Goal: Navigation & Orientation: Go to known website

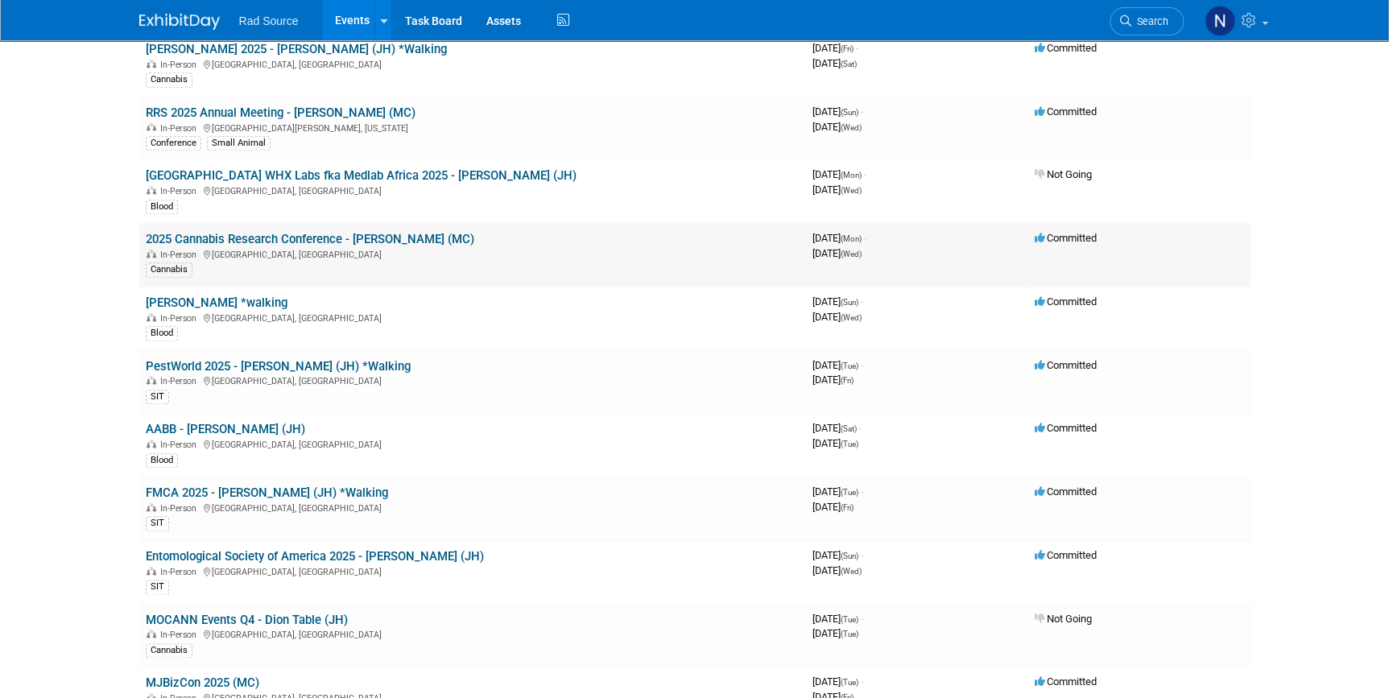
scroll to position [659, 0]
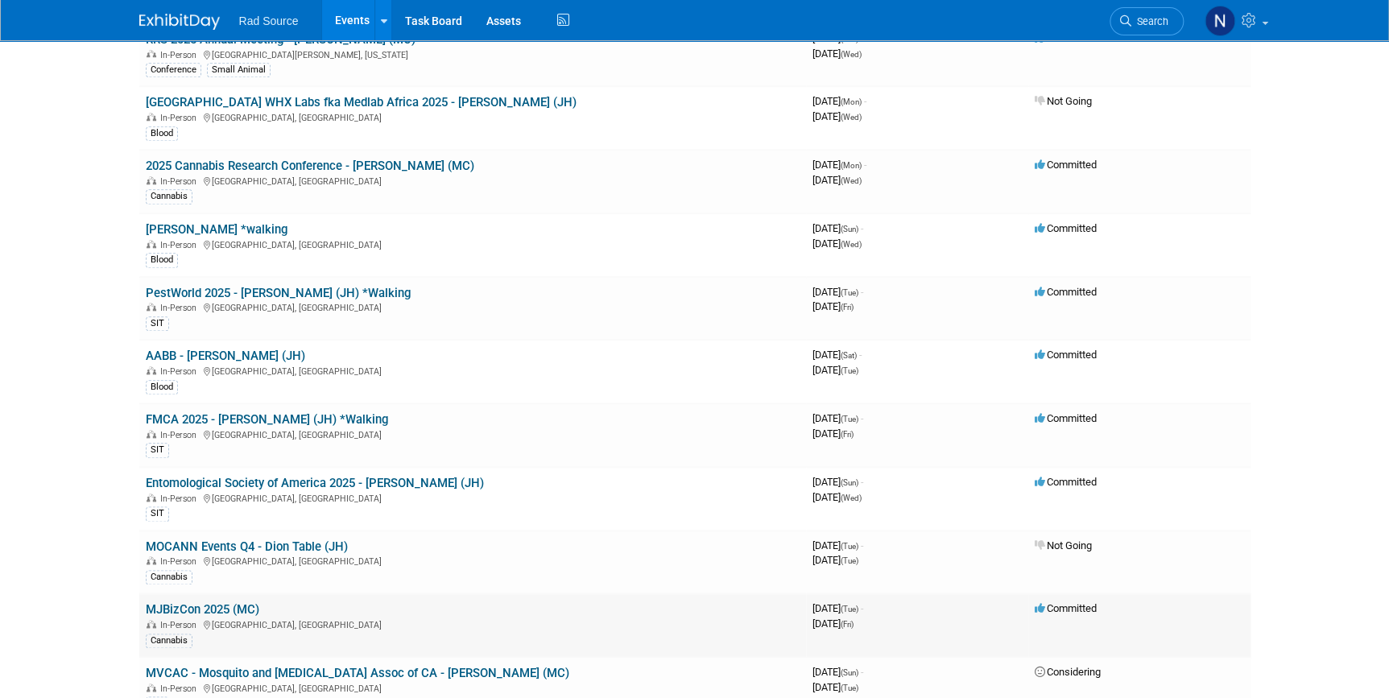
click at [217, 603] on link "MJBizCon 2025 (MC)" at bounding box center [203, 609] width 114 height 14
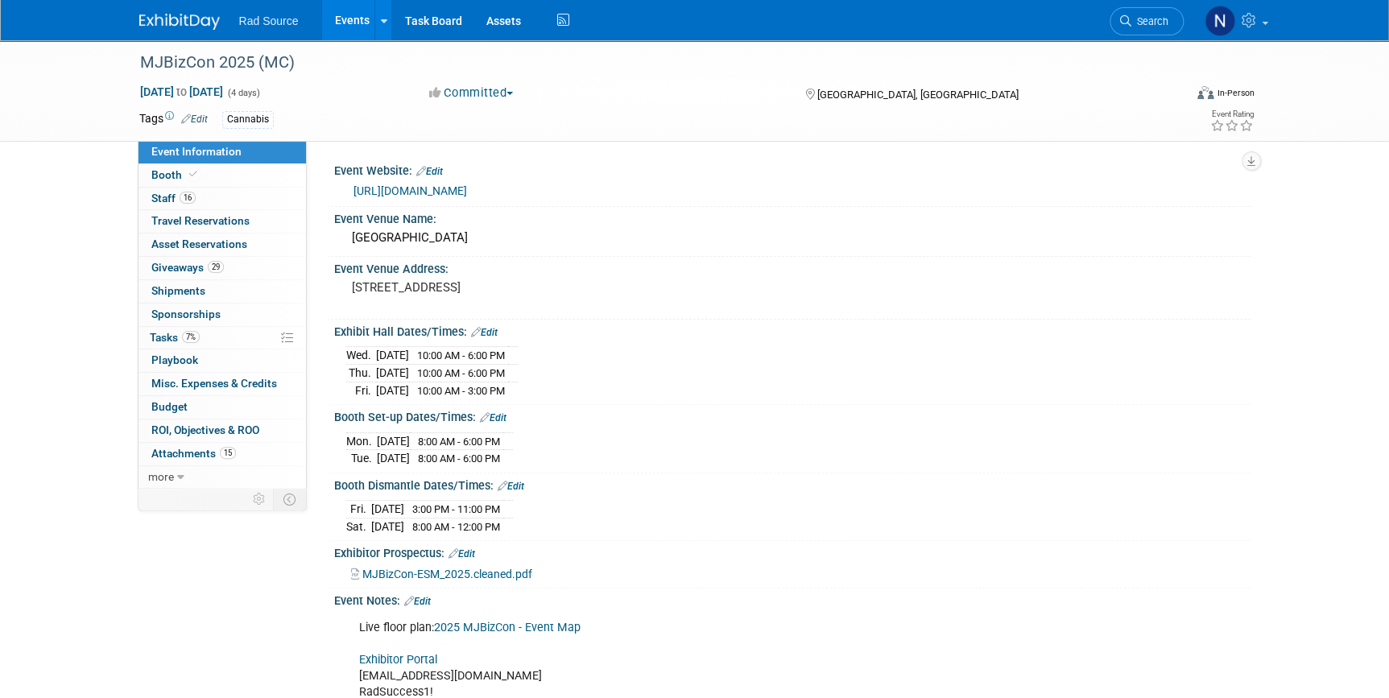
click at [432, 192] on link "https://mjbizconference.com/" at bounding box center [410, 190] width 114 height 13
